Goal: Navigation & Orientation: Understand site structure

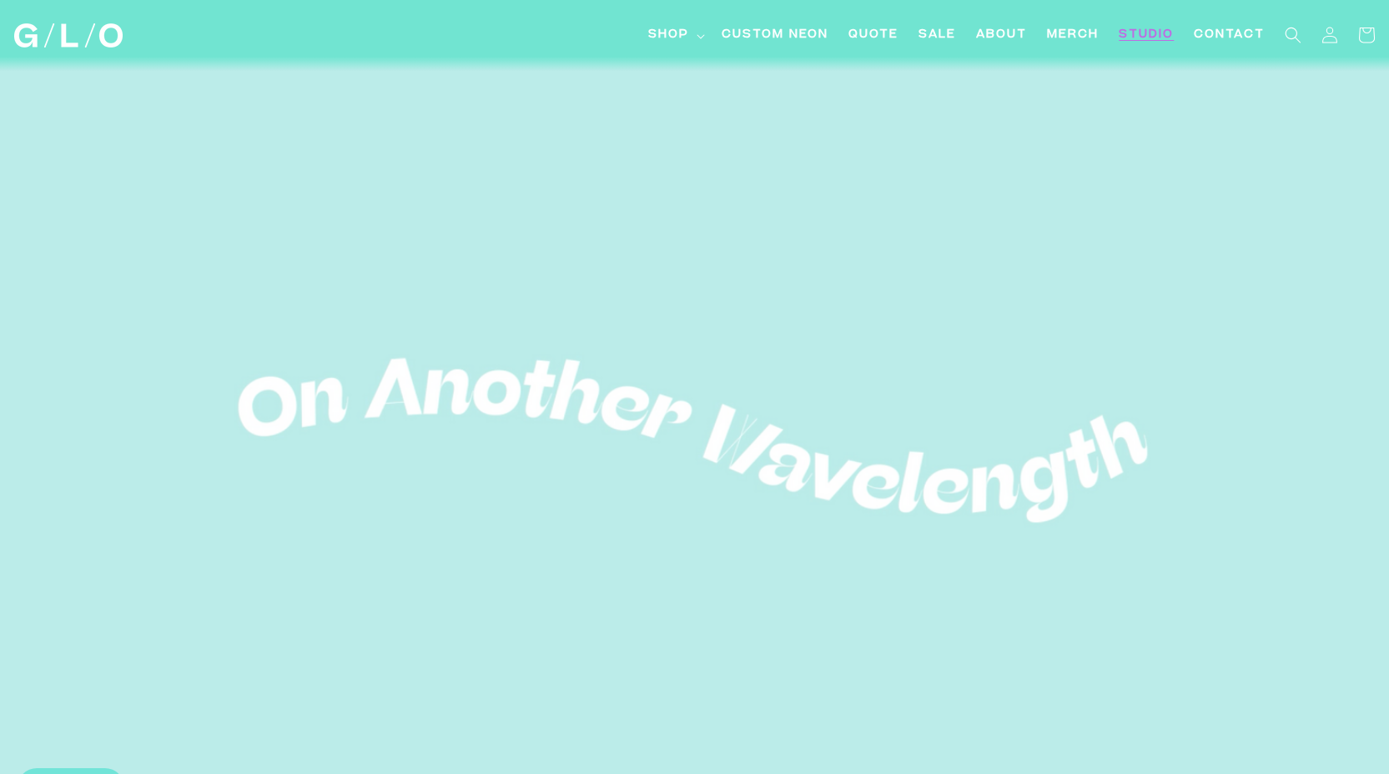
click at [678, 33] on span "Studio" at bounding box center [1145, 36] width 55 height 18
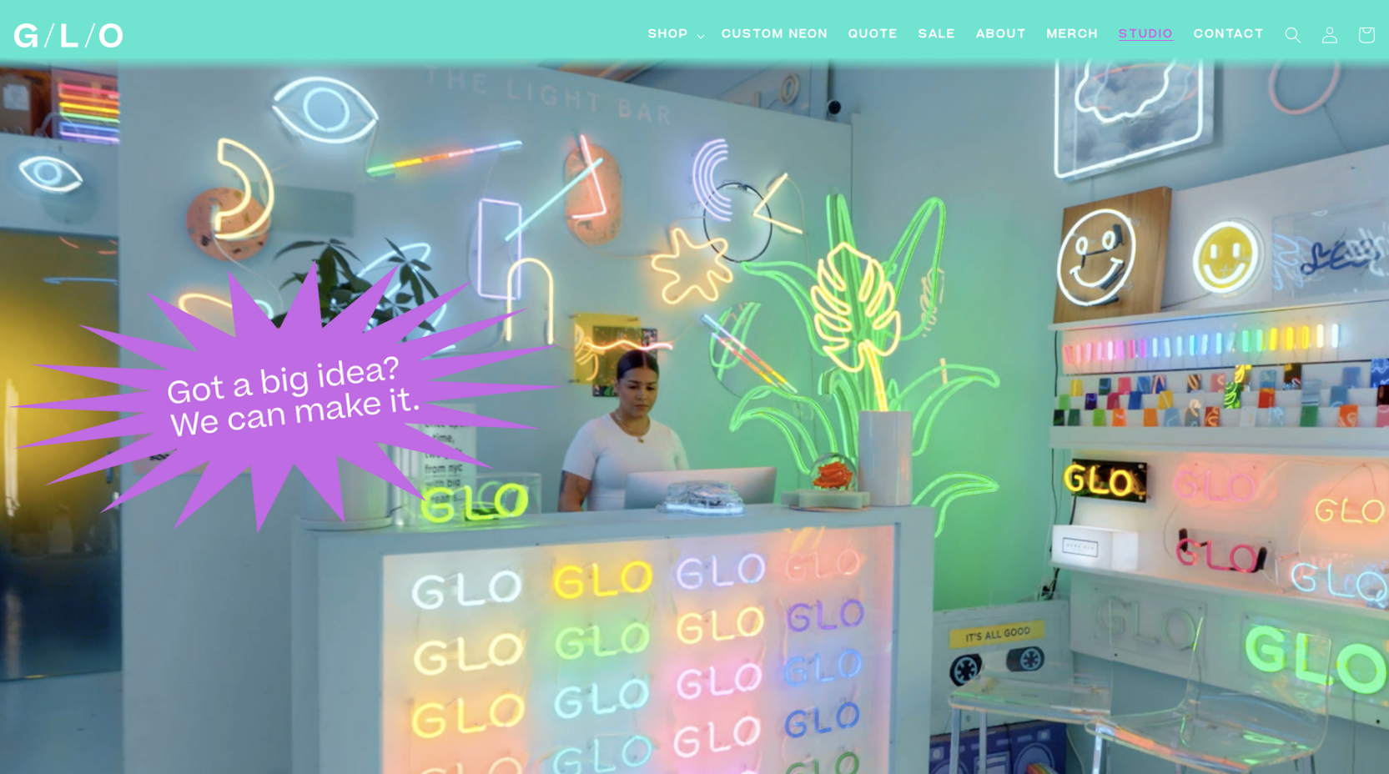
click at [114, 38] on img at bounding box center [68, 35] width 108 height 24
